Goal: Contribute content: Contribute content

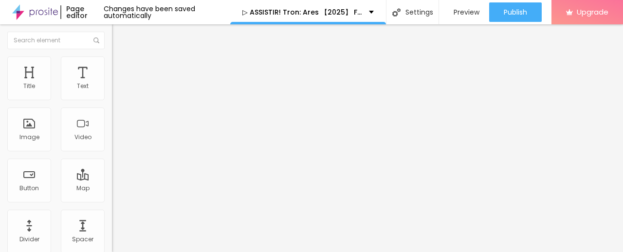
click at [112, 84] on span "Add image" at bounding box center [132, 79] width 40 height 8
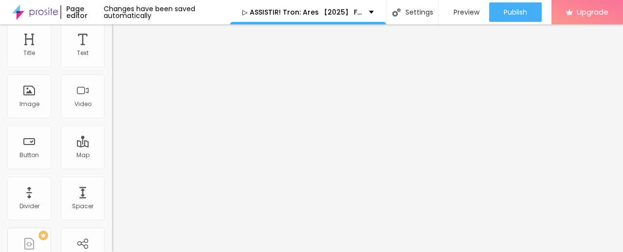
scroll to position [48, 0]
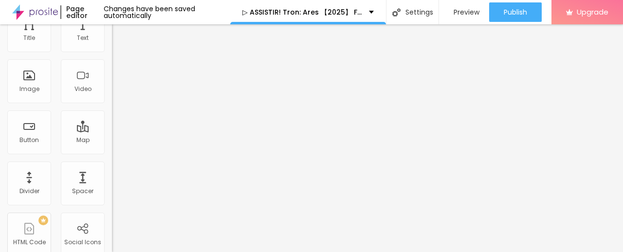
click at [112, 151] on input "https://" at bounding box center [170, 147] width 117 height 10
paste input "cinevibes.fun/pt/movie/533533/tron-ares.Alboom"
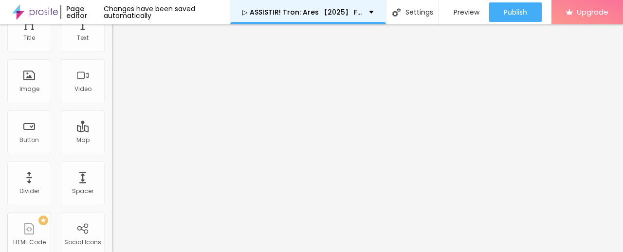
type input "https://cinevibes.fun/pt/movie/533533/tron-ares.Alboom"
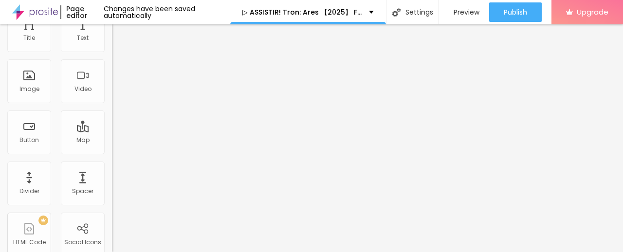
click at [164, 36] on span at bounding box center [167, 31] width 6 height 8
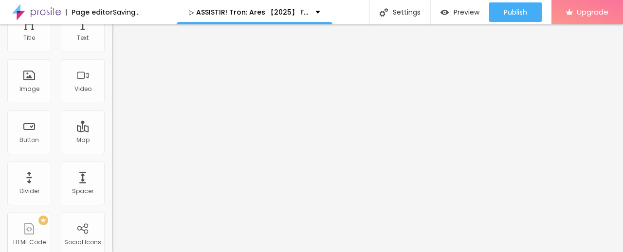
click at [112, 36] on span "Add image" at bounding box center [132, 31] width 40 height 8
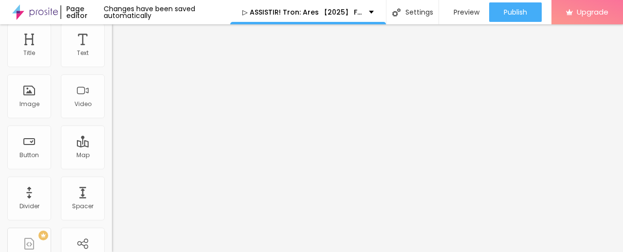
scroll to position [48, 0]
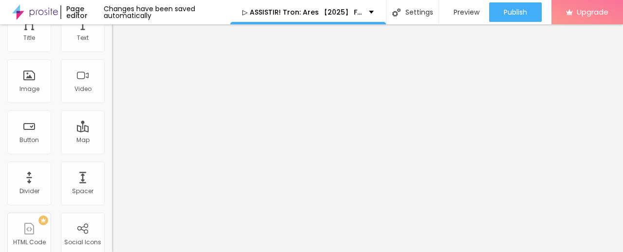
click at [112, 151] on input "https://cinevibes.fun/pt/movie/533533/tron-ares.Alboom" at bounding box center [170, 147] width 117 height 10
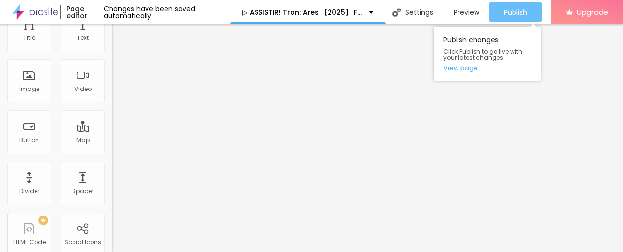
scroll to position [0, 0]
click at [524, 8] on span "Publish" at bounding box center [515, 12] width 23 height 8
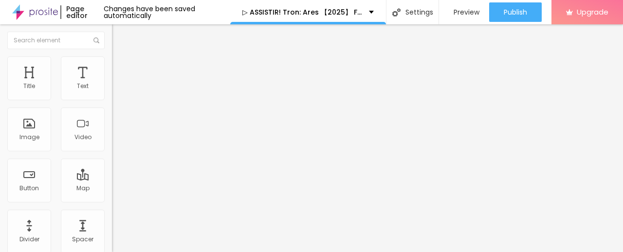
click at [119, 37] on img "button" at bounding box center [123, 36] width 8 height 8
click at [112, 92] on input "Click me" at bounding box center [170, 87] width 117 height 10
paste input "✅ Assista agora ► Tron: Ares Completo HD [1080p]"
type input "✅ Assista agora ► Tron: Ares Completo HD [1080p]"
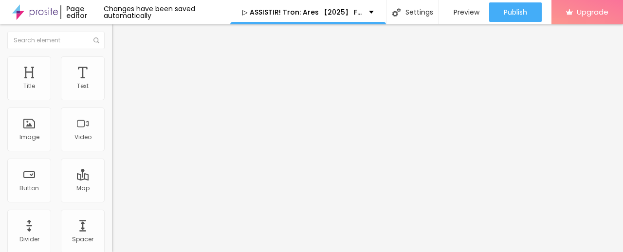
scroll to position [0, 0]
click at [112, 201] on input "https://" at bounding box center [170, 196] width 117 height 10
paste input "cinevibes.fun/pt/movie/533533/tron-ares.Alboom"
type input "https://cinevibes.fun/pt/movie/533533/tron-ares.Alboom"
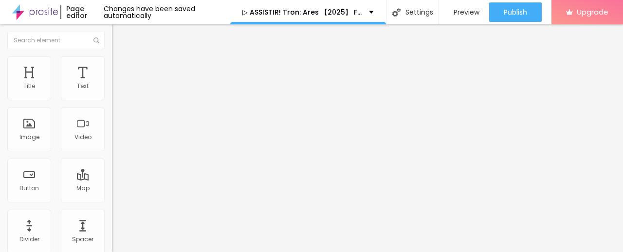
click at [112, 116] on img at bounding box center [115, 113] width 7 height 7
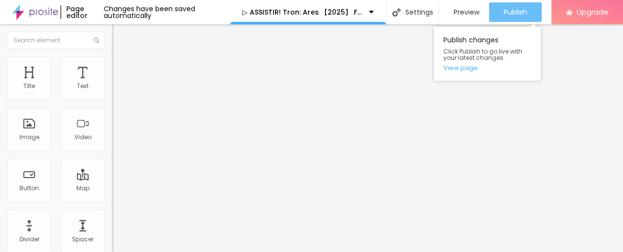
click at [519, 8] on span "Publish" at bounding box center [515, 12] width 23 height 8
click at [507, 13] on span "Publish" at bounding box center [515, 12] width 23 height 8
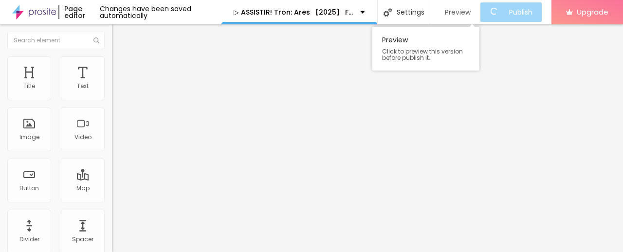
click at [462, 13] on span "Preview" at bounding box center [458, 12] width 26 height 8
